Goal: Task Accomplishment & Management: Use online tool/utility

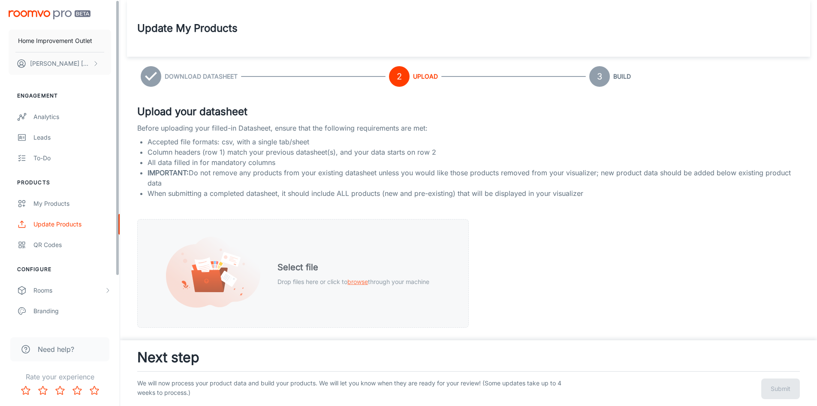
scroll to position [2, 0]
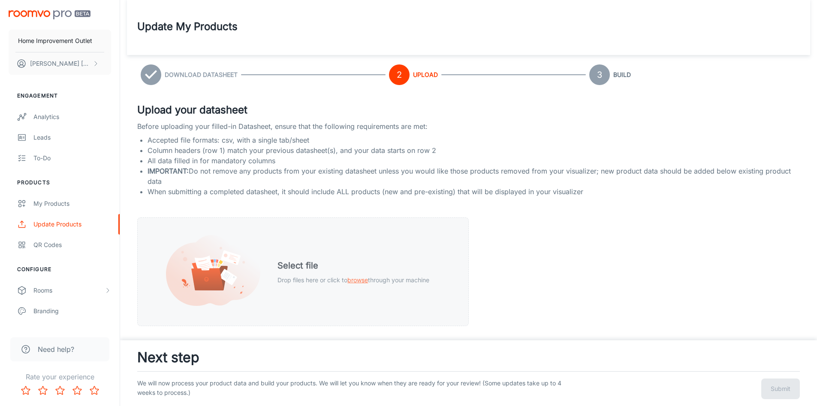
click at [362, 279] on span "browse" at bounding box center [358, 279] width 21 height 7
click at [352, 281] on span "browse" at bounding box center [358, 279] width 21 height 7
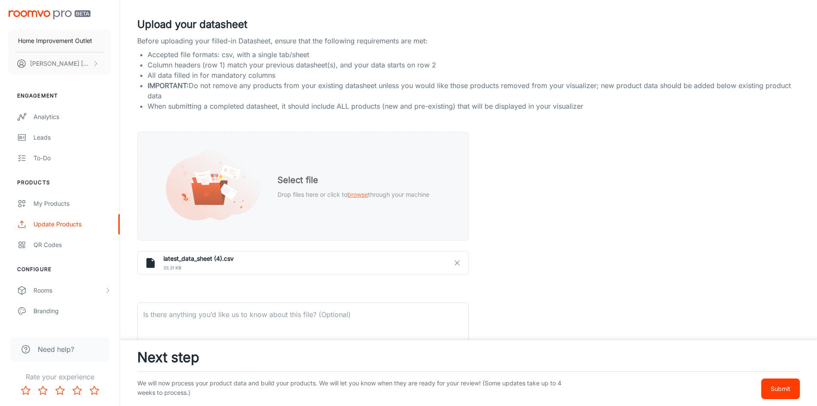
scroll to position [88, 0]
click at [196, 259] on h6 "latest_data_sheet (4).csv" at bounding box center [312, 257] width 298 height 9
click at [242, 262] on h6 "latest_data_sheet (4).csv" at bounding box center [312, 257] width 298 height 9
click at [458, 265] on icon "button" at bounding box center [458, 262] width 8 height 8
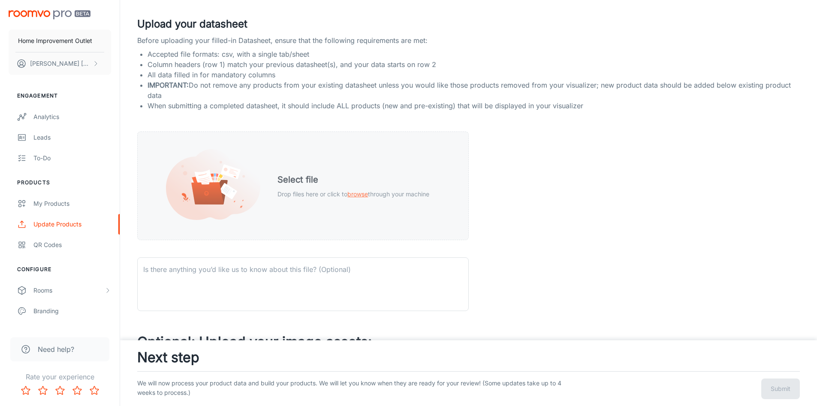
click at [351, 191] on span "browse" at bounding box center [358, 193] width 21 height 7
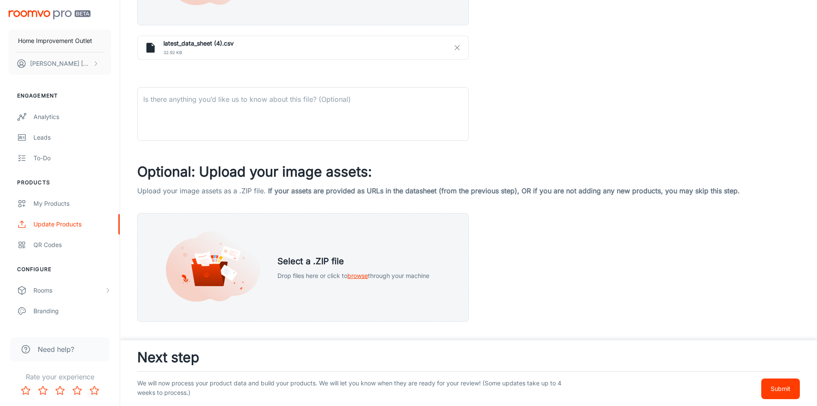
scroll to position [304, 0]
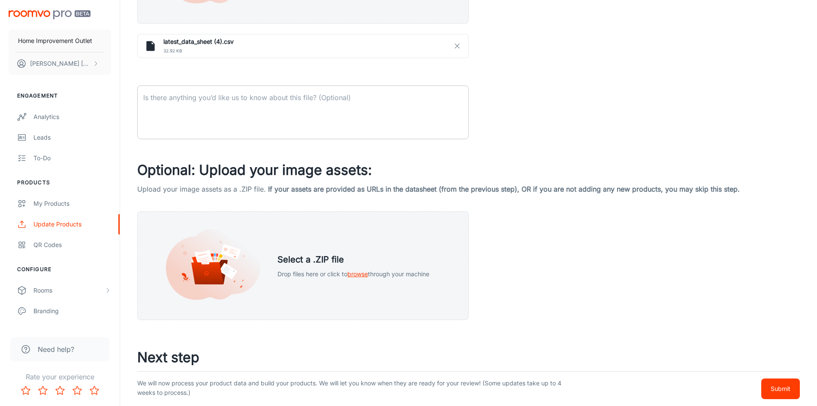
click at [342, 105] on textarea at bounding box center [303, 112] width 320 height 39
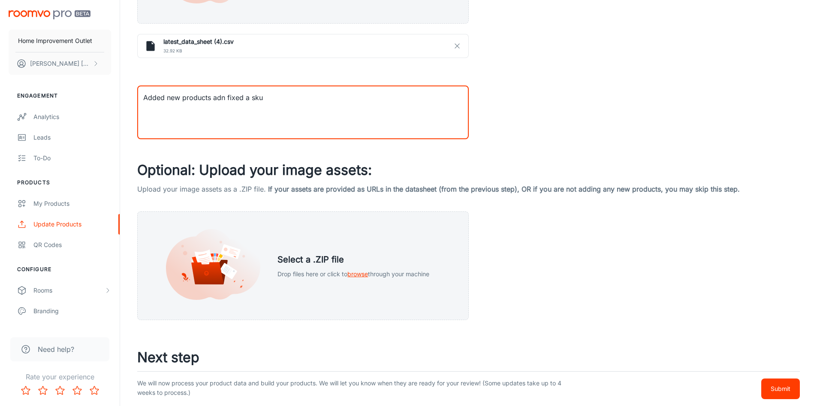
click at [222, 94] on textarea "Added new products adn fixed a sku" at bounding box center [303, 112] width 320 height 39
click at [224, 97] on textarea "Added new products adn fixed a sku" at bounding box center [303, 112] width 320 height 39
type textarea "Added new products and fixed a sku"
click at [347, 275] on p "Drop files here or click to browse through your machine" at bounding box center [354, 273] width 152 height 9
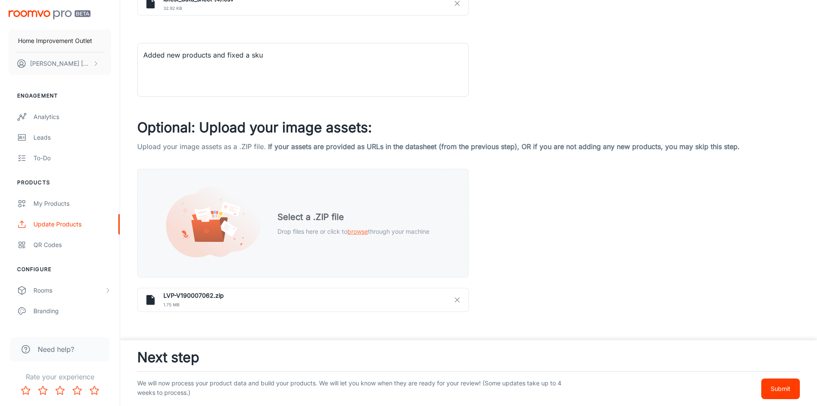
scroll to position [348, 0]
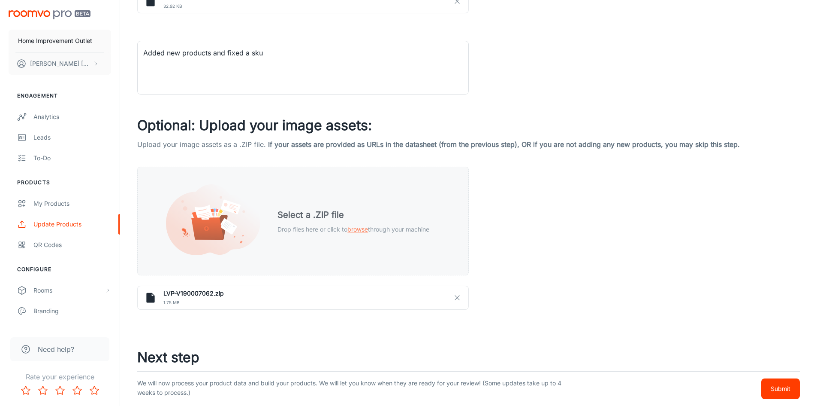
click at [364, 226] on span "browse" at bounding box center [358, 228] width 21 height 7
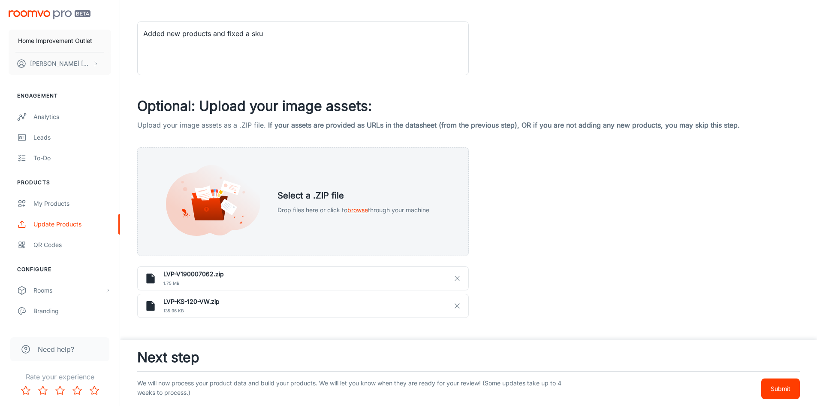
scroll to position [376, 0]
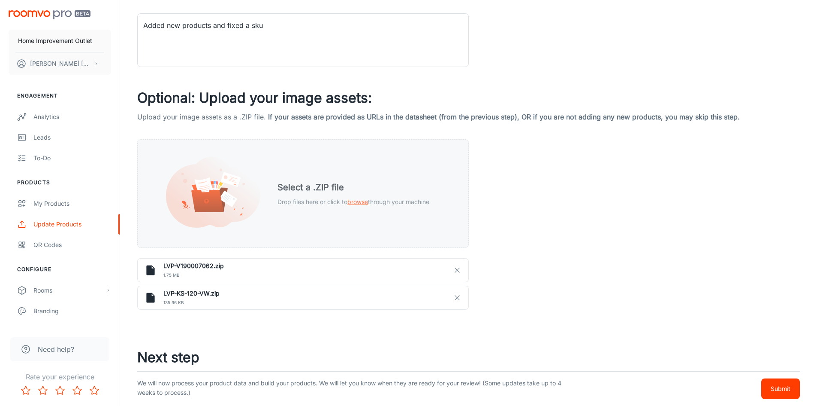
click at [351, 203] on span "browse" at bounding box center [358, 201] width 21 height 7
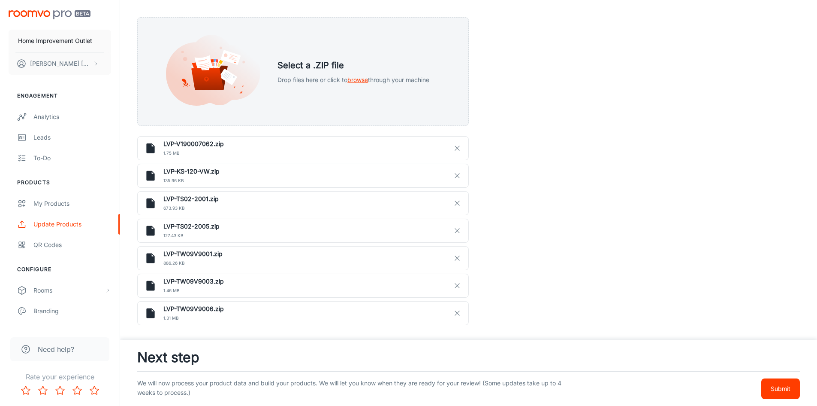
scroll to position [513, 0]
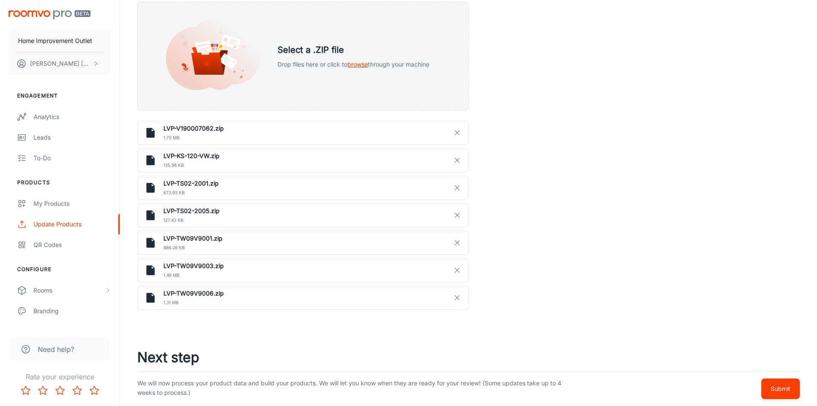
click at [783, 387] on p "Submit" at bounding box center [781, 388] width 20 height 9
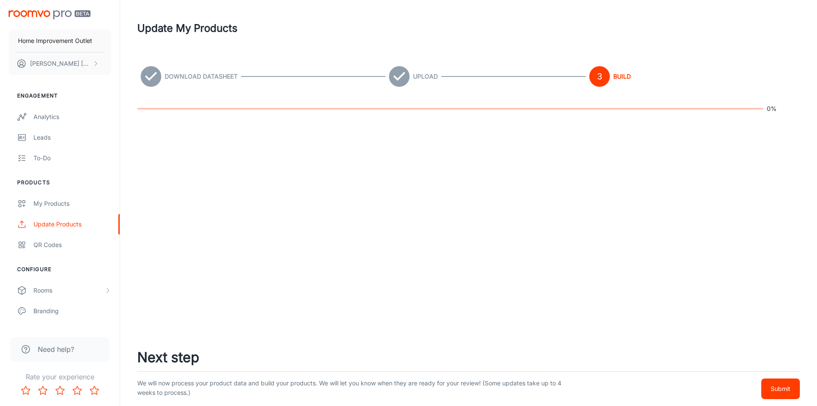
scroll to position [0, 0]
